Goal: Transaction & Acquisition: Purchase product/service

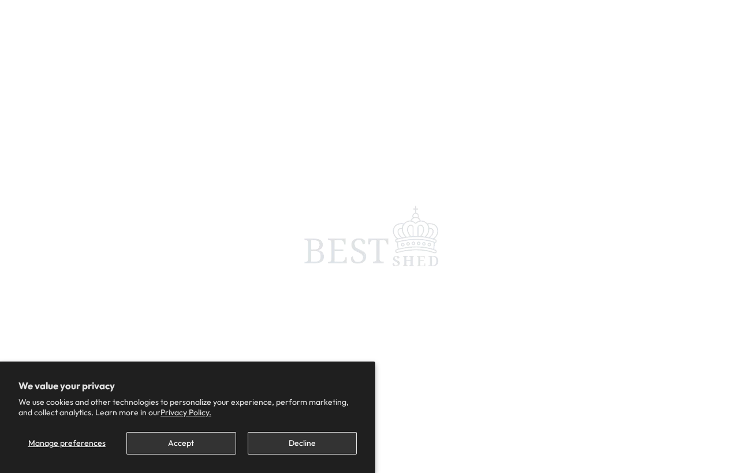
scroll to position [10, 0]
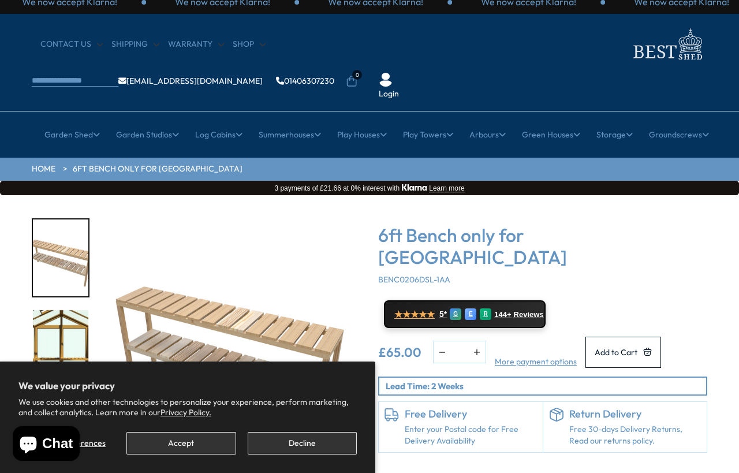
click at [321, 443] on button "Decline" at bounding box center [302, 443] width 109 height 23
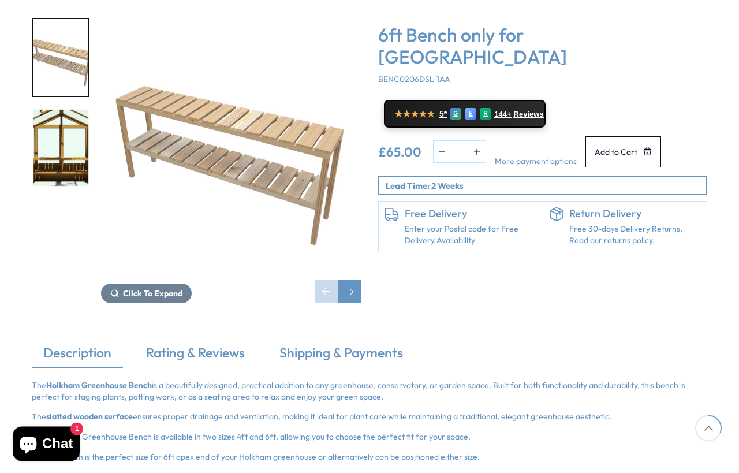
scroll to position [219, 0]
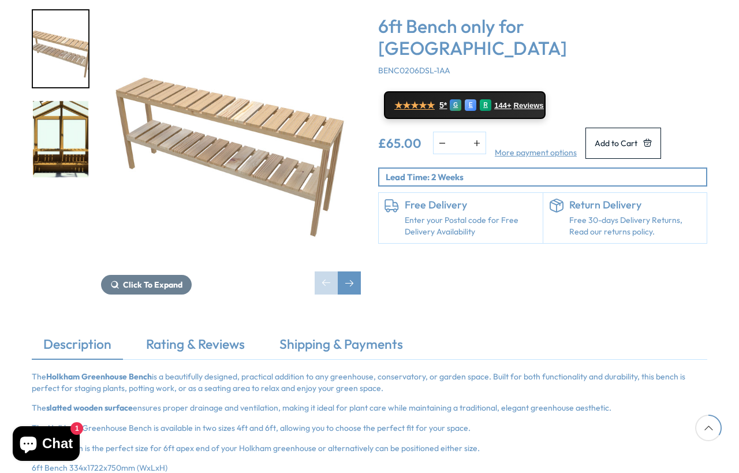
click at [637, 267] on div "Click To Expand Click To Expand 6ft Bench only for Shire Holkham Greenhouse BEN…" at bounding box center [369, 160] width 739 height 349
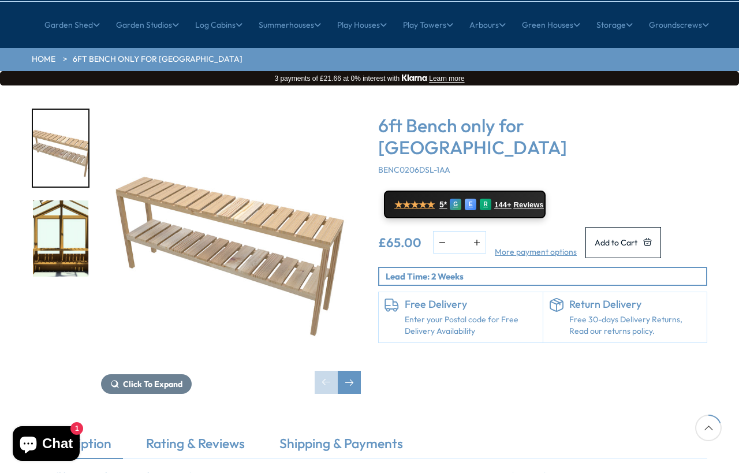
scroll to position [121, 0]
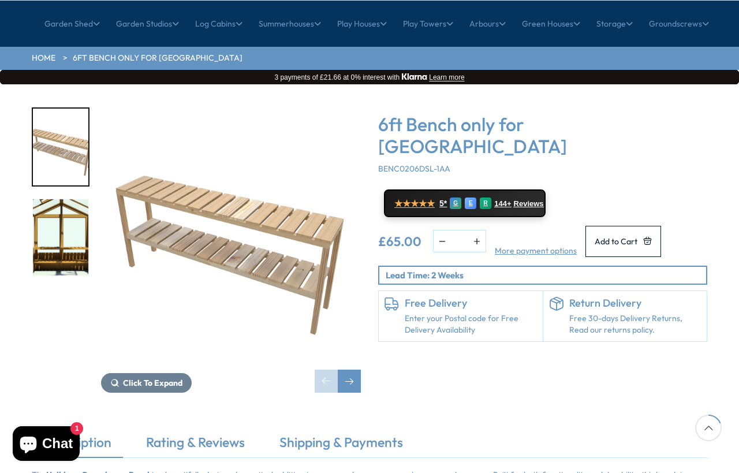
click at [481, 230] on button "button" at bounding box center [476, 240] width 17 height 21
type input "*"
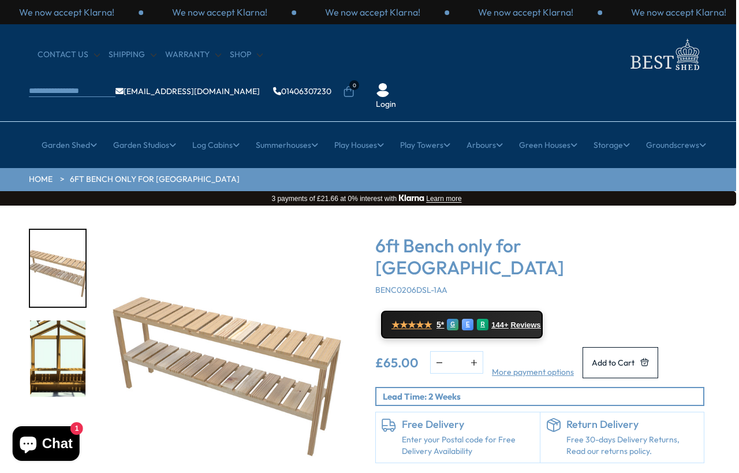
scroll to position [0, 0]
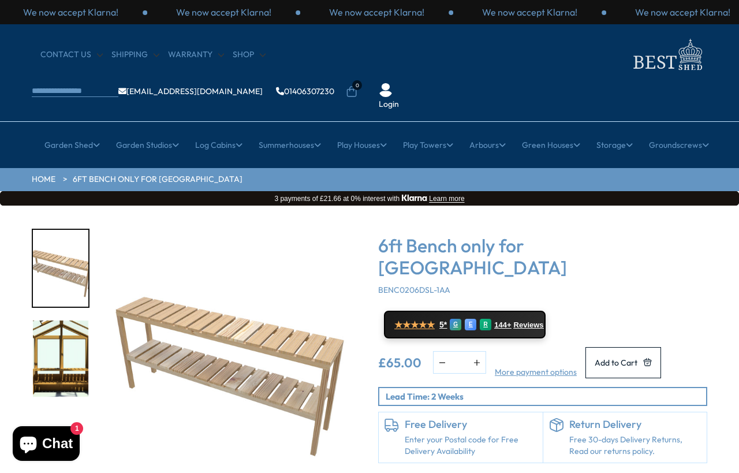
click at [713, 229] on div "6ft Bench only for Shire Holkham Greenhouse BENC0206DSL-1AA ★★★★★ 5* G E R 144+…" at bounding box center [542, 371] width 346 height 285
click at [712, 229] on div "6ft Bench only for Shire Holkham Greenhouse BENC0206DSL-1AA ★★★★★ 5* G E R 144+…" at bounding box center [542, 371] width 346 height 285
click at [716, 209] on div "Click To Expand Click To Expand 6ft Bench only for Shire Holkham Greenhouse BEN…" at bounding box center [369, 379] width 739 height 349
click at [715, 229] on div "6ft Bench only for Shire Holkham Greenhouse BENC0206DSL-1AA ★★★★★ 5* G E R 144+…" at bounding box center [542, 371] width 346 height 285
click at [694, 234] on h3 "6ft Bench only for Shire Holkham Greenhouse" at bounding box center [542, 256] width 329 height 44
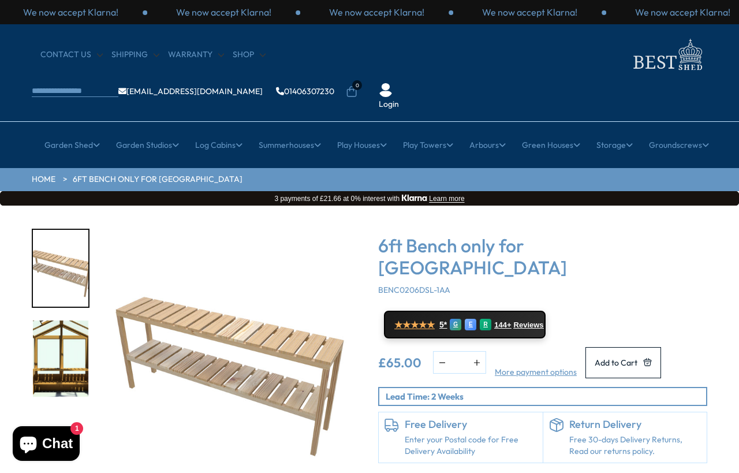
click at [712, 229] on div "6ft Bench only for Shire Holkham Greenhouse BENC0206DSL-1AA ★★★★★ 5* G E R 144+…" at bounding box center [542, 371] width 346 height 285
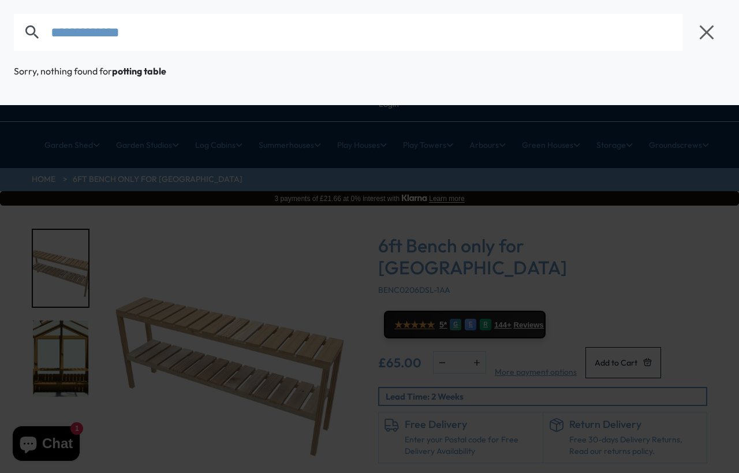
type input "**********"
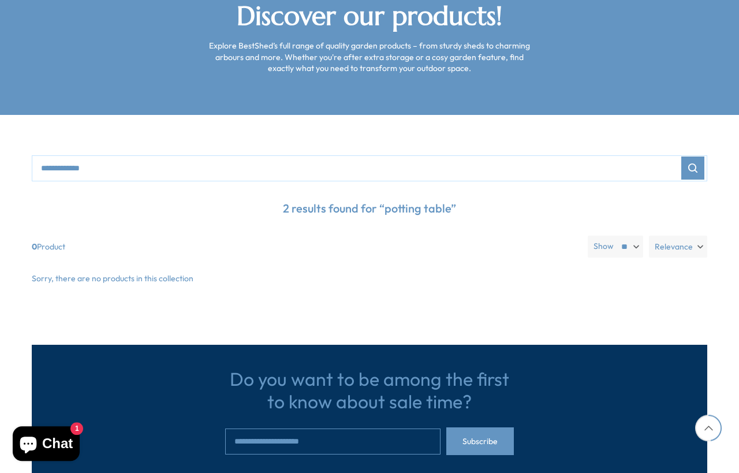
scroll to position [225, 0]
click at [394, 193] on p "2 results found for “potting table”" at bounding box center [369, 208] width 675 height 31
click at [446, 193] on p "2 results found for “potting table”" at bounding box center [369, 208] width 675 height 31
click at [697, 163] on icon "Search" at bounding box center [692, 167] width 9 height 9
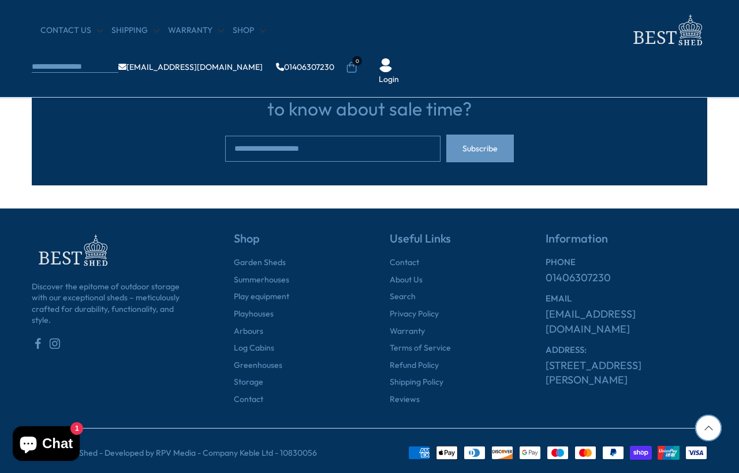
scroll to position [421, 0]
